Goal: Information Seeking & Learning: Learn about a topic

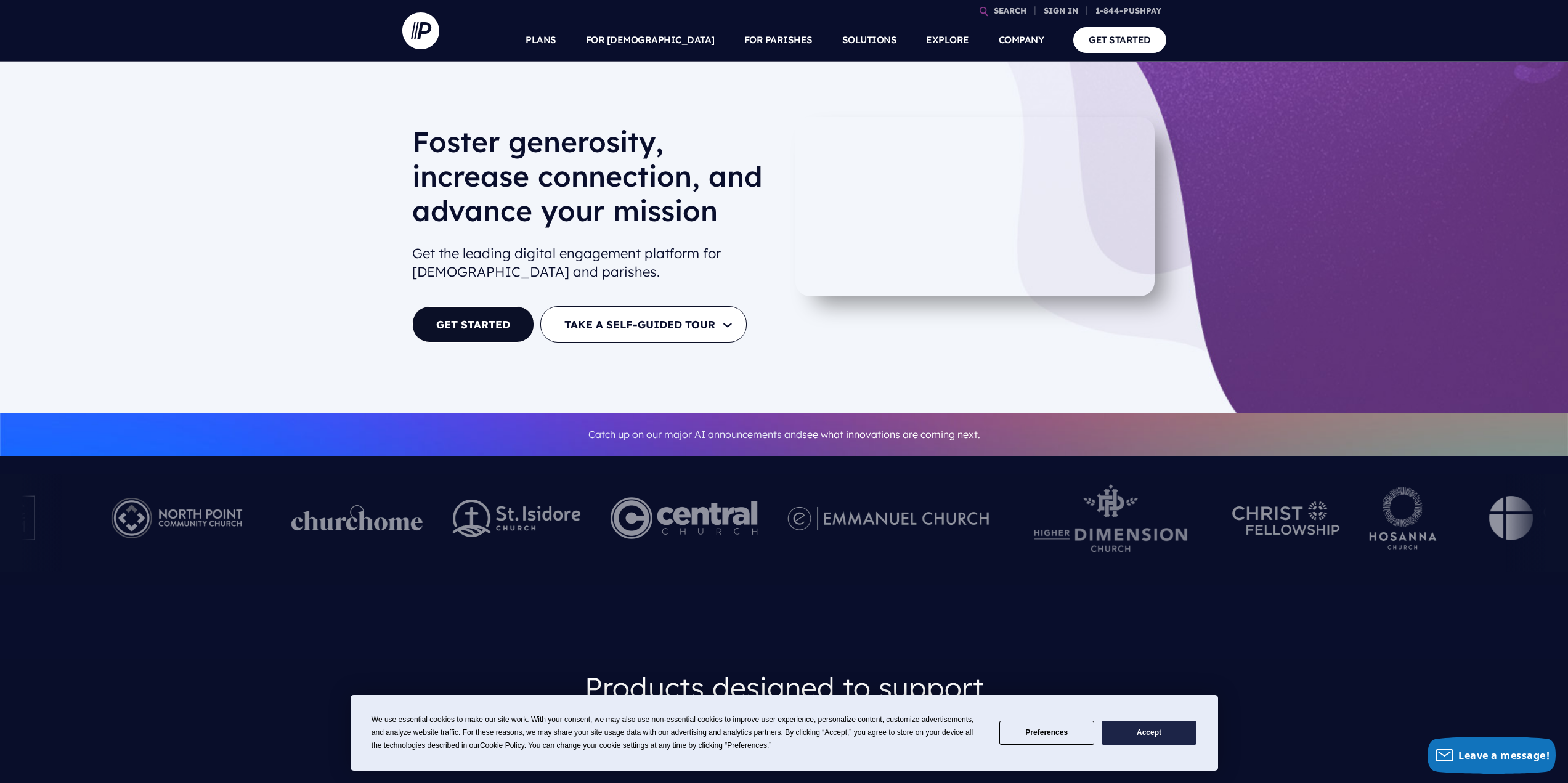
click at [414, 491] on div at bounding box center [357, 523] width 132 height 67
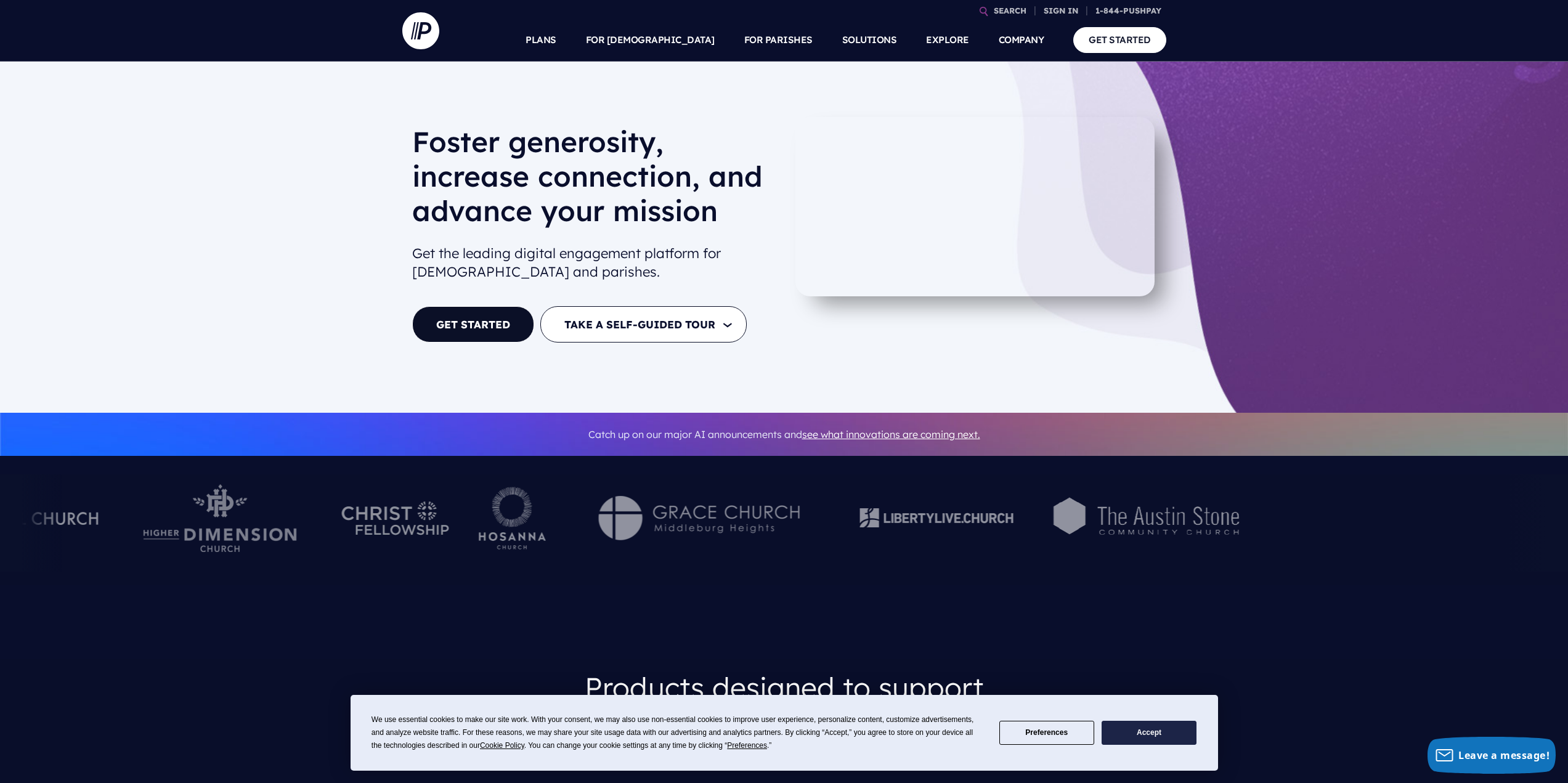
click at [449, 550] on div at bounding box center [395, 523] width 107 height 67
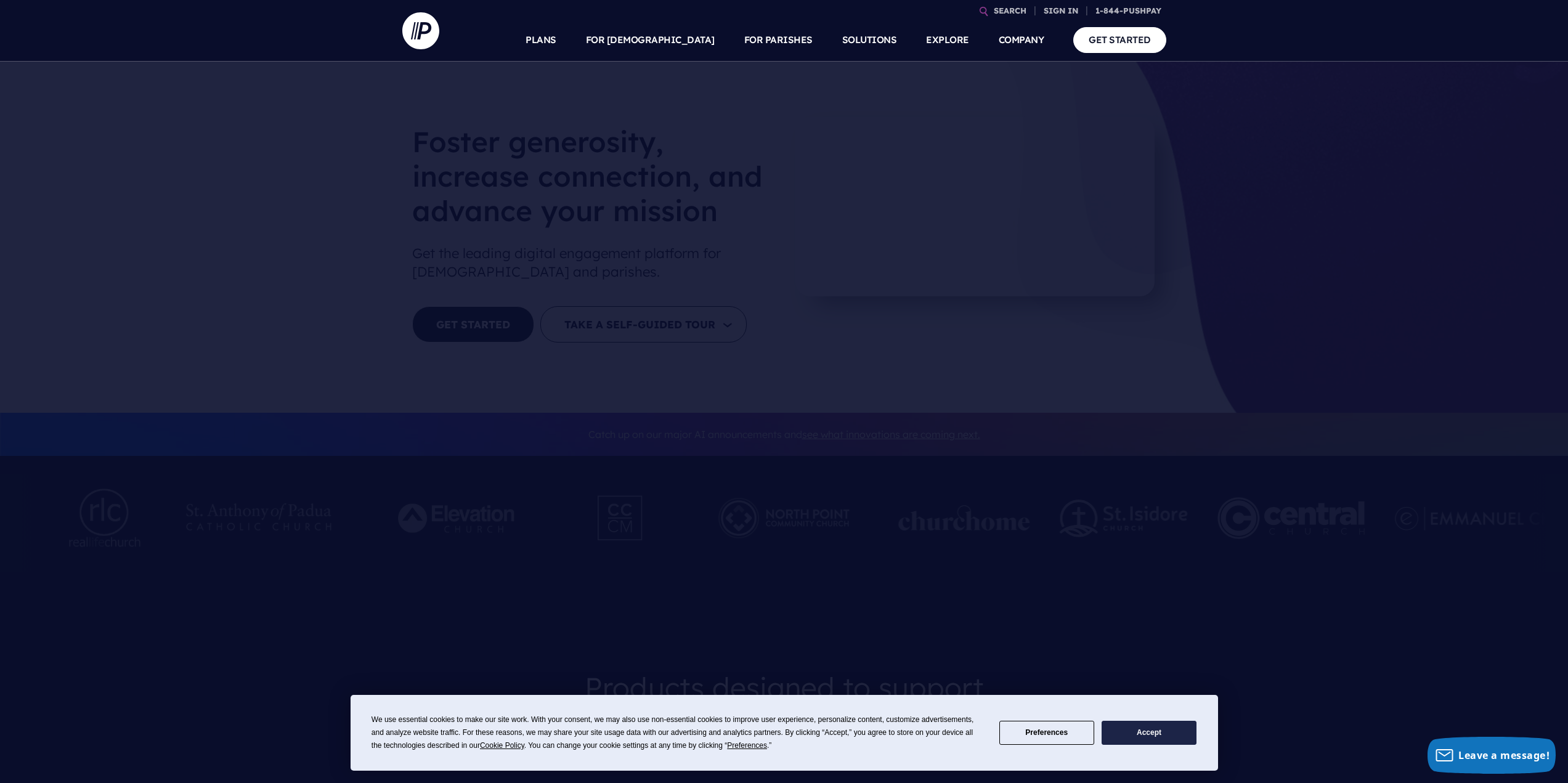
click at [588, 43] on ul "PLANS FOR [DEMOGRAPHIC_DATA] Product Suite" at bounding box center [809, 40] width 715 height 43
click at [556, 39] on link "PLANS" at bounding box center [541, 40] width 31 height 43
